Goal: Find specific page/section: Find specific page/section

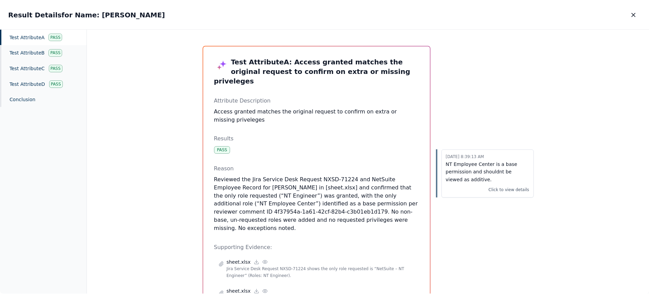
scroll to position [101, 0]
click at [637, 14] on icon "button" at bounding box center [635, 14] width 7 height 7
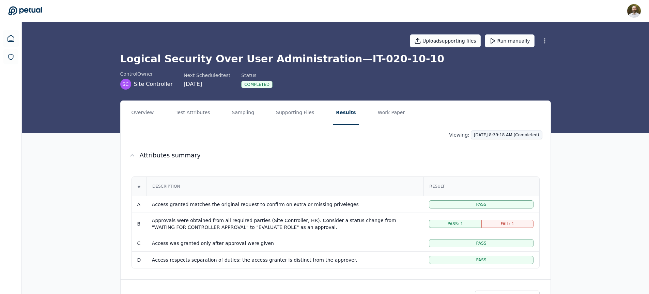
click at [503, 135] on html "[PERSON_NAME] [PERSON_NAME][EMAIL_ADDRESS][PERSON_NAME] Sign out Upload support…" at bounding box center [324, 197] width 649 height 395
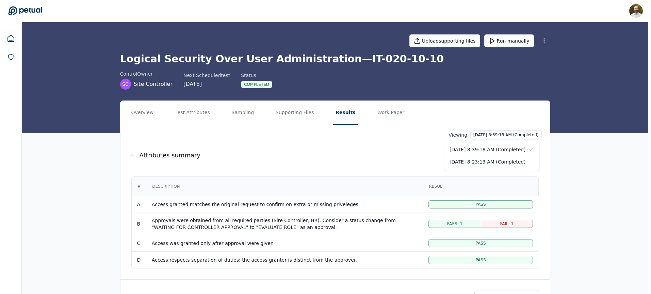
click at [23, 7] on html "[PERSON_NAME] [PERSON_NAME][EMAIL_ADDRESS][PERSON_NAME] Sign out Upload support…" at bounding box center [325, 197] width 651 height 395
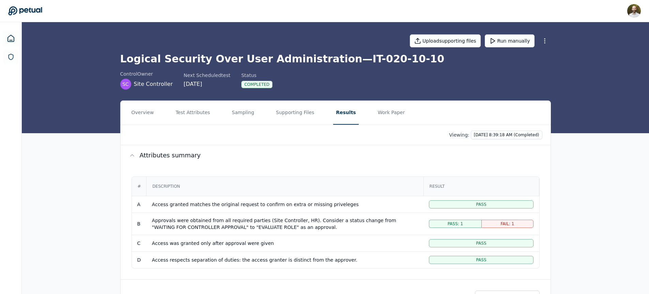
click at [32, 11] on icon at bounding box center [25, 10] width 34 height 9
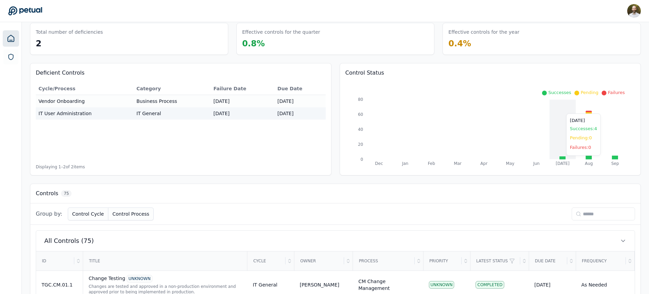
scroll to position [49, 0]
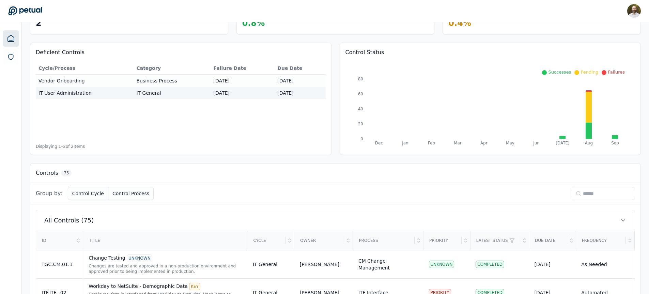
click at [596, 196] on input at bounding box center [602, 193] width 63 height 13
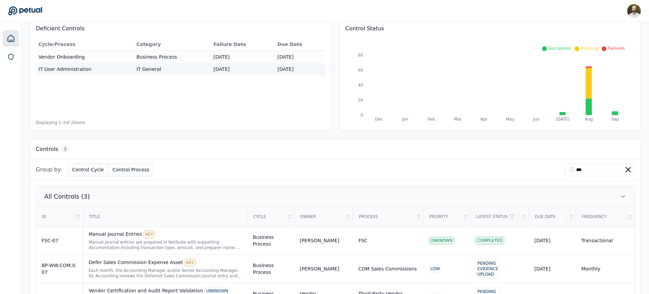
scroll to position [105, 0]
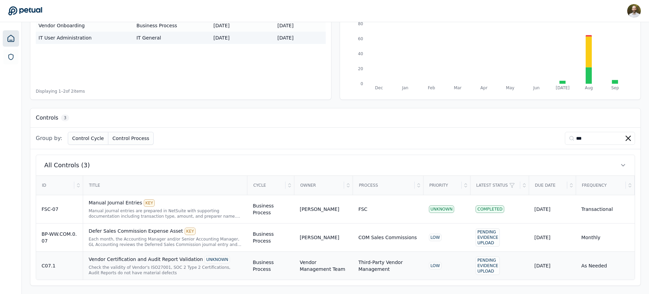
type input "***"
click at [206, 266] on div "Check the validity of Vendor's ISO27001, SOC 2 Type 2 Certifications, Audit Rep…" at bounding box center [165, 270] width 153 height 11
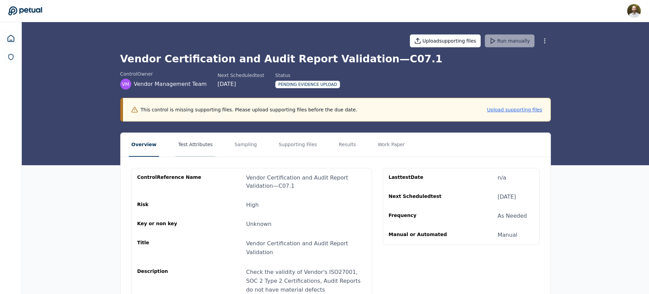
click at [190, 144] on button "Test Attributes" at bounding box center [195, 145] width 40 height 24
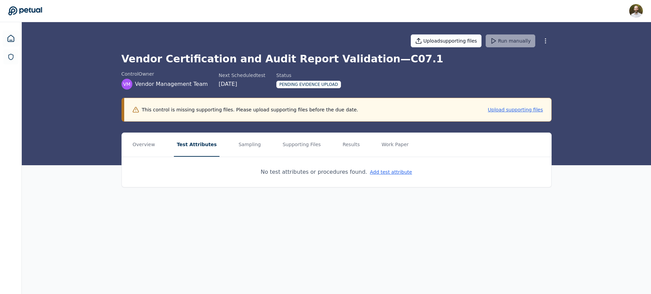
click at [30, 13] on icon at bounding box center [25, 11] width 34 height 10
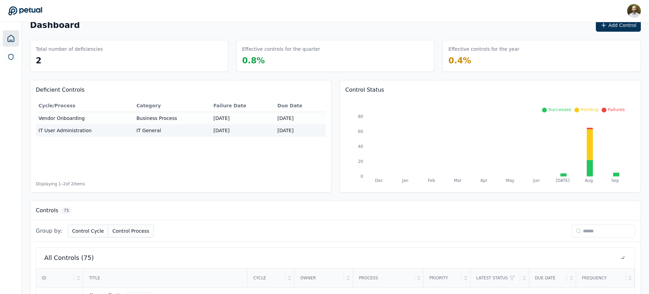
scroll to position [16, 0]
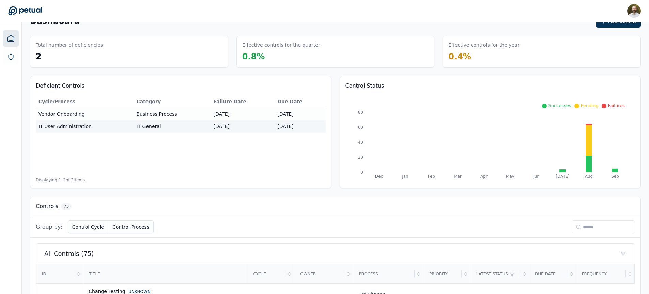
click at [600, 231] on input at bounding box center [602, 226] width 63 height 13
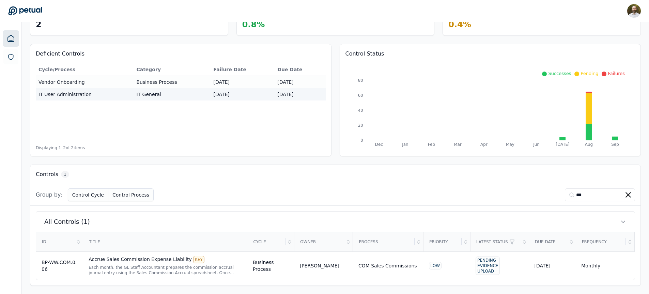
click at [589, 194] on input "***" at bounding box center [599, 194] width 70 height 13
click at [573, 193] on input "***" at bounding box center [599, 194] width 70 height 13
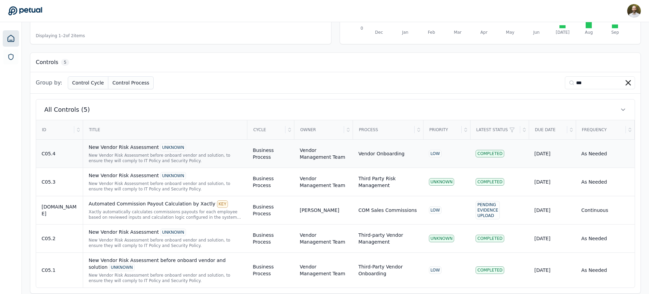
scroll to position [168, 0]
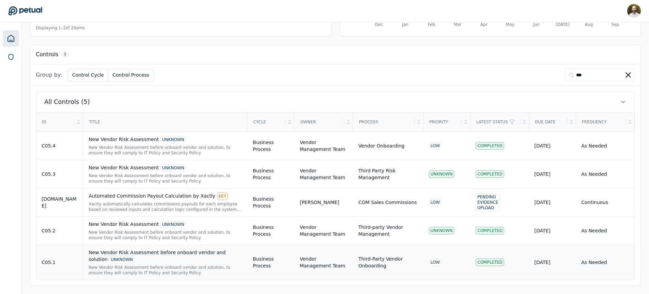
type input "***"
click at [204, 264] on div "New Vendor Risk Assessment before onboard vendor and solution UNKNOWN New Vendo…" at bounding box center [165, 262] width 153 height 27
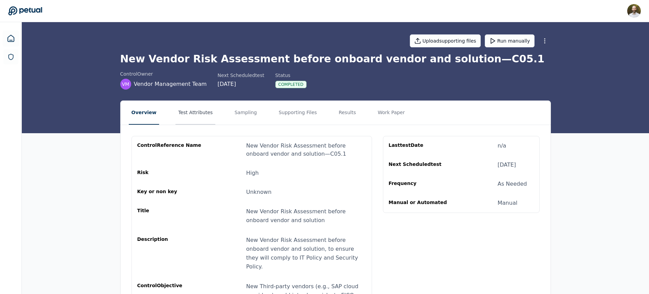
click at [197, 114] on button "Test Attributes" at bounding box center [195, 113] width 40 height 24
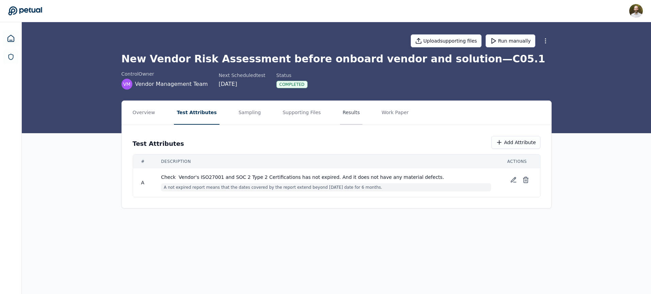
click at [344, 110] on button "Results" at bounding box center [351, 113] width 23 height 24
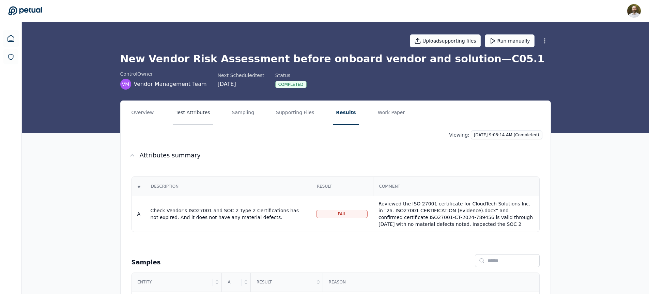
click at [185, 114] on button "Test Attributes" at bounding box center [193, 113] width 40 height 24
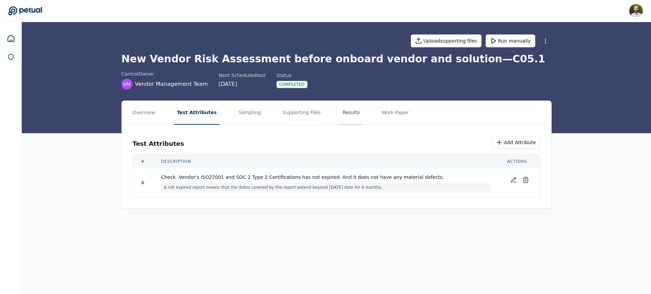
click at [343, 113] on button "Results" at bounding box center [351, 113] width 23 height 24
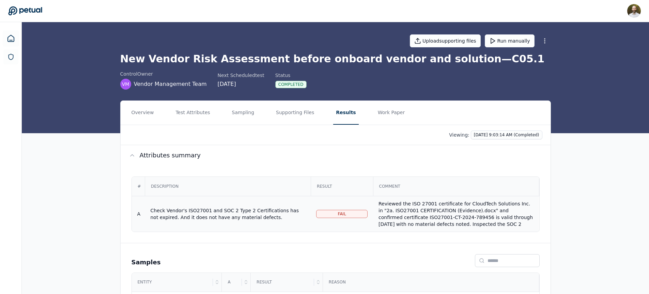
click at [409, 211] on div "Reviewed the ISO 27001 certificate for CloudTech Solutions Inc. in "2a. ISO2700…" at bounding box center [455, 230] width 155 height 61
